Goal: Contribute content

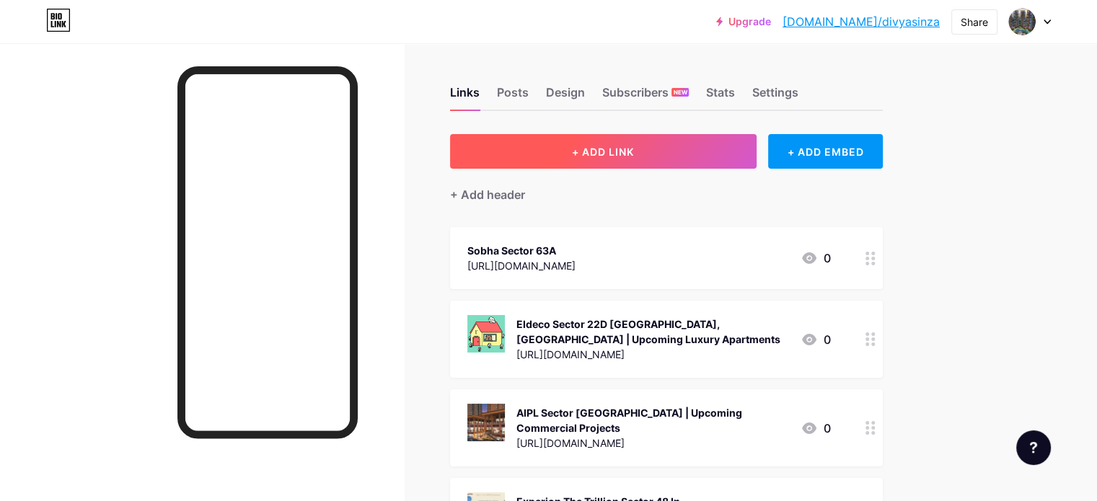
click at [598, 148] on button "+ ADD LINK" at bounding box center [603, 151] width 307 height 35
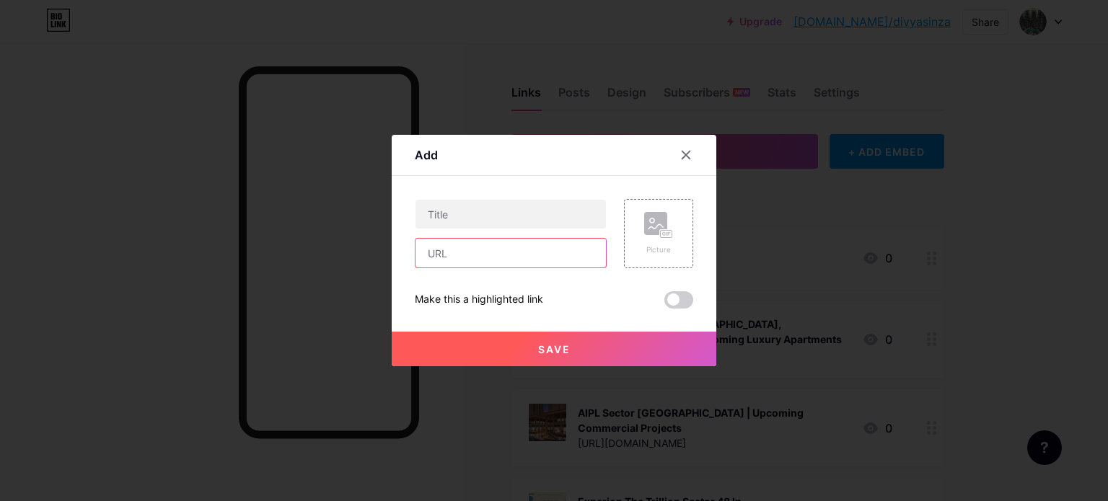
click at [528, 246] on input "text" at bounding box center [511, 253] width 190 height 29
paste input "[URL][DOMAIN_NAME]"
type input "[URL][DOMAIN_NAME]"
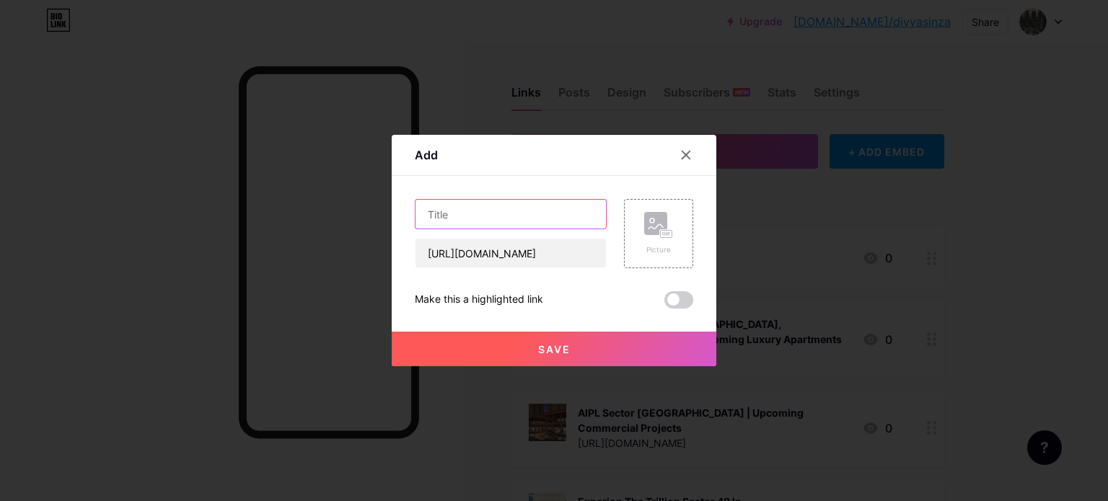
click at [482, 224] on input "text" at bounding box center [511, 214] width 190 height 29
paste input "Prestige Tellapur [GEOGRAPHIC_DATA] - Book Your Premium Residences Now!"
type input "Prestige Tellapur [GEOGRAPHIC_DATA] - Book Your Premium Residences Now!"
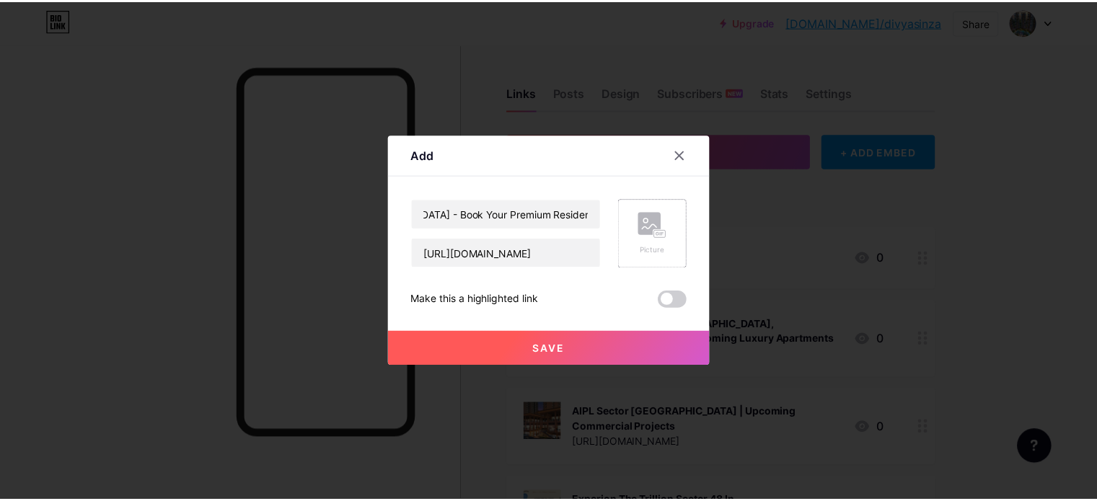
scroll to position [0, 0]
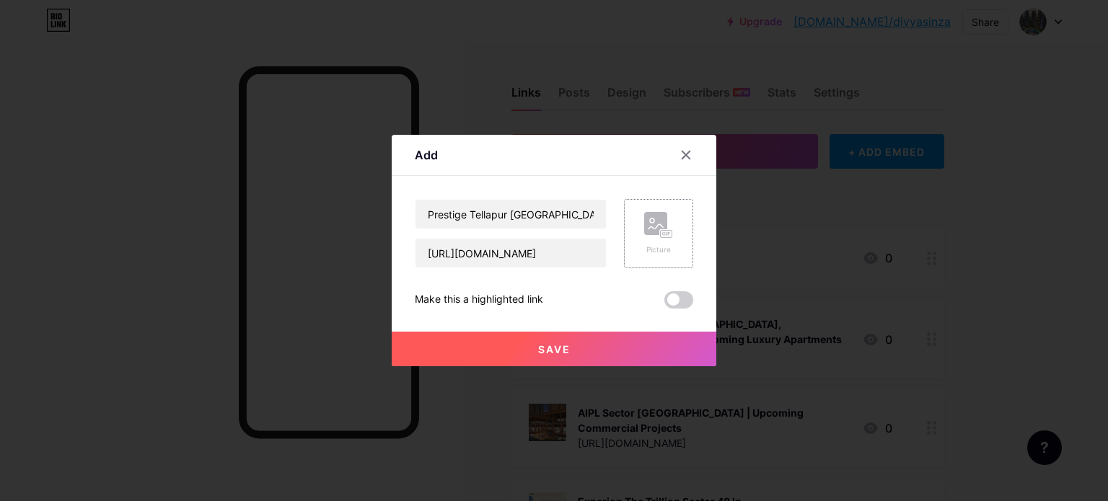
click at [661, 231] on rect at bounding box center [667, 234] width 12 height 7
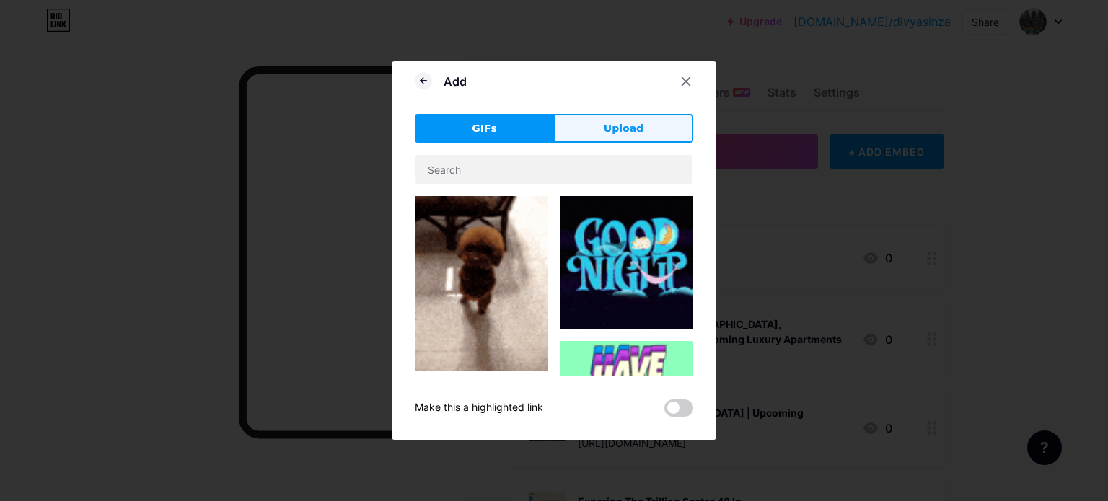
click at [634, 134] on span "Upload" at bounding box center [624, 128] width 40 height 15
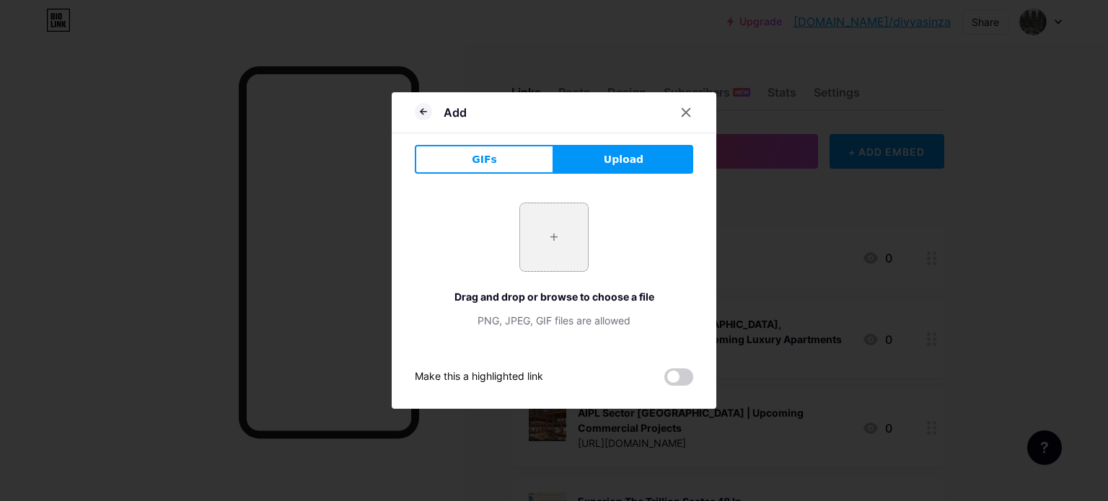
click at [555, 232] on input "file" at bounding box center [554, 237] width 68 height 68
type input "C:\fakepath\image5469.png"
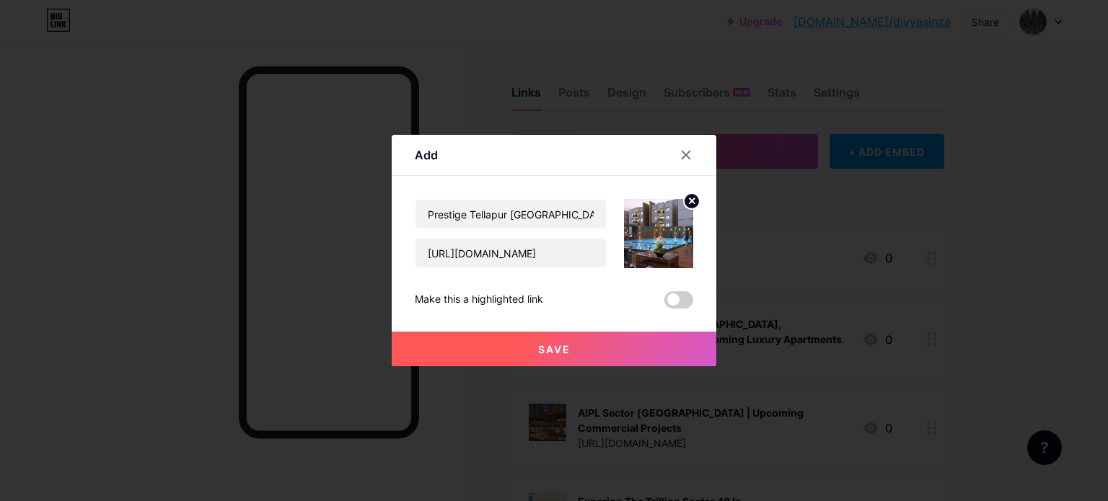
click at [538, 343] on span "Save" at bounding box center [554, 349] width 32 height 12
